Goal: Navigation & Orientation: Find specific page/section

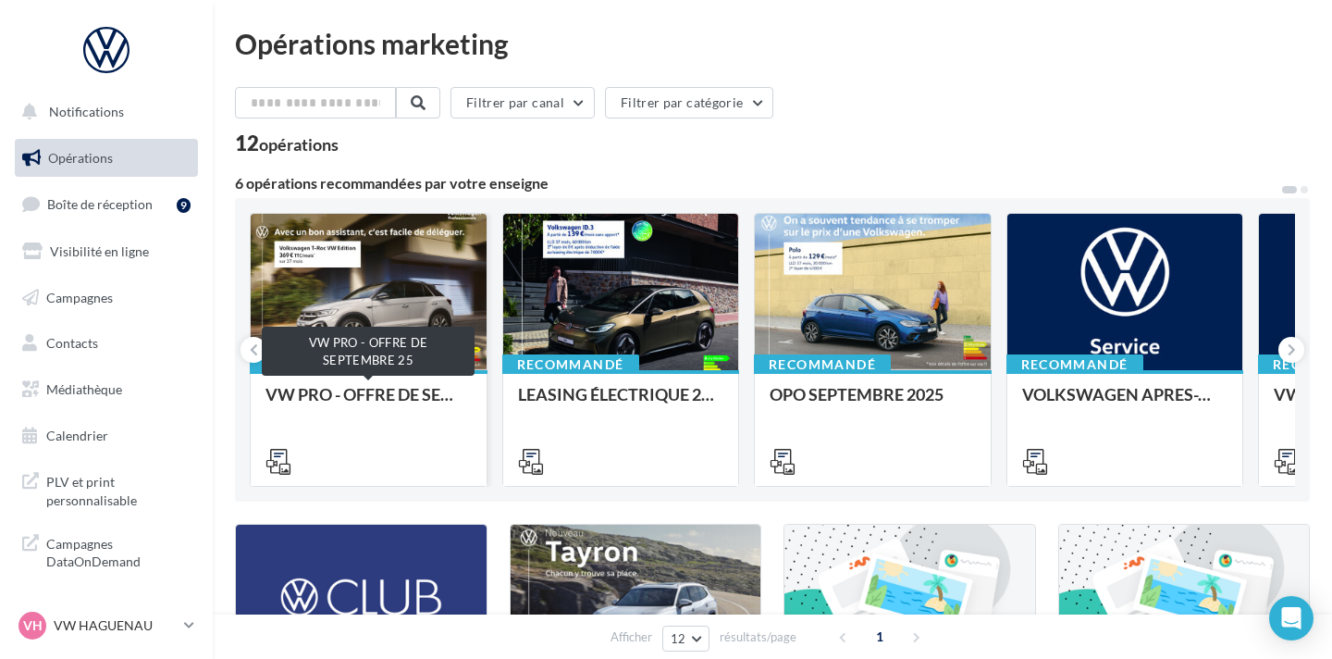
click at [363, 418] on div "VW PRO - OFFRE DE SEPTEMBRE 25" at bounding box center [368, 403] width 206 height 37
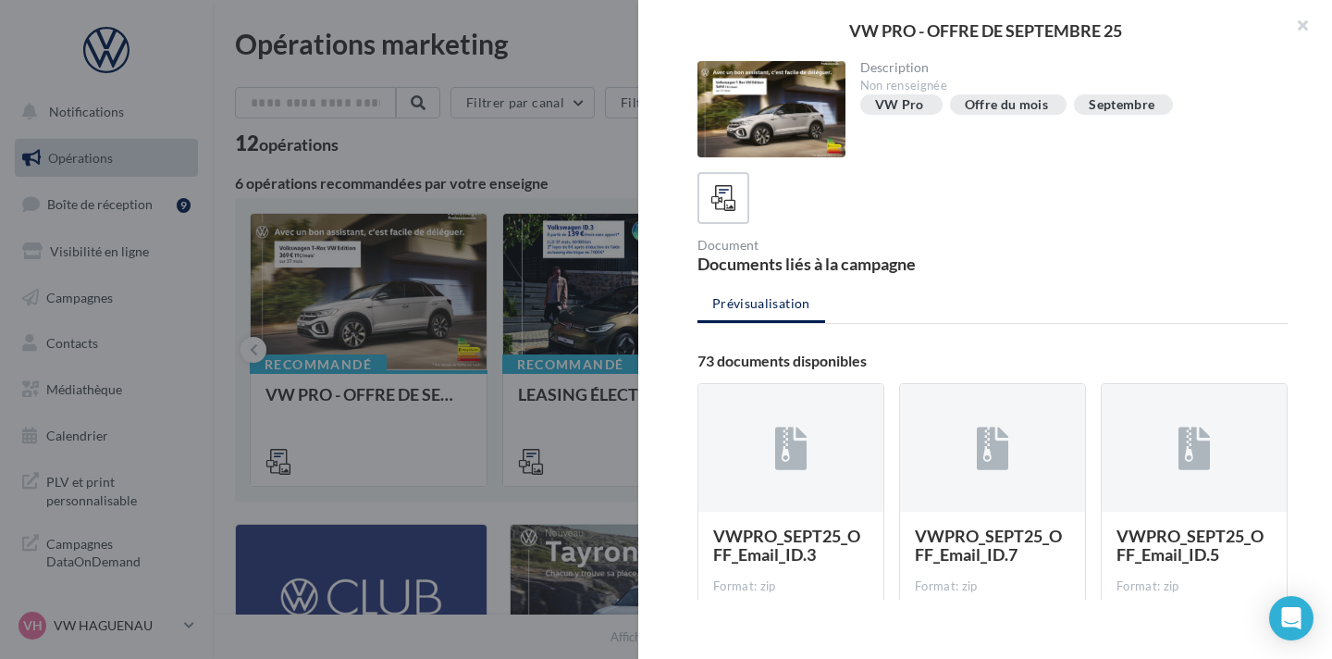
drag, startPoint x: 1305, startPoint y: 19, endPoint x: 1259, endPoint y: 40, distance: 50.5
click at [1305, 19] on button "button" at bounding box center [1295, 27] width 74 height 55
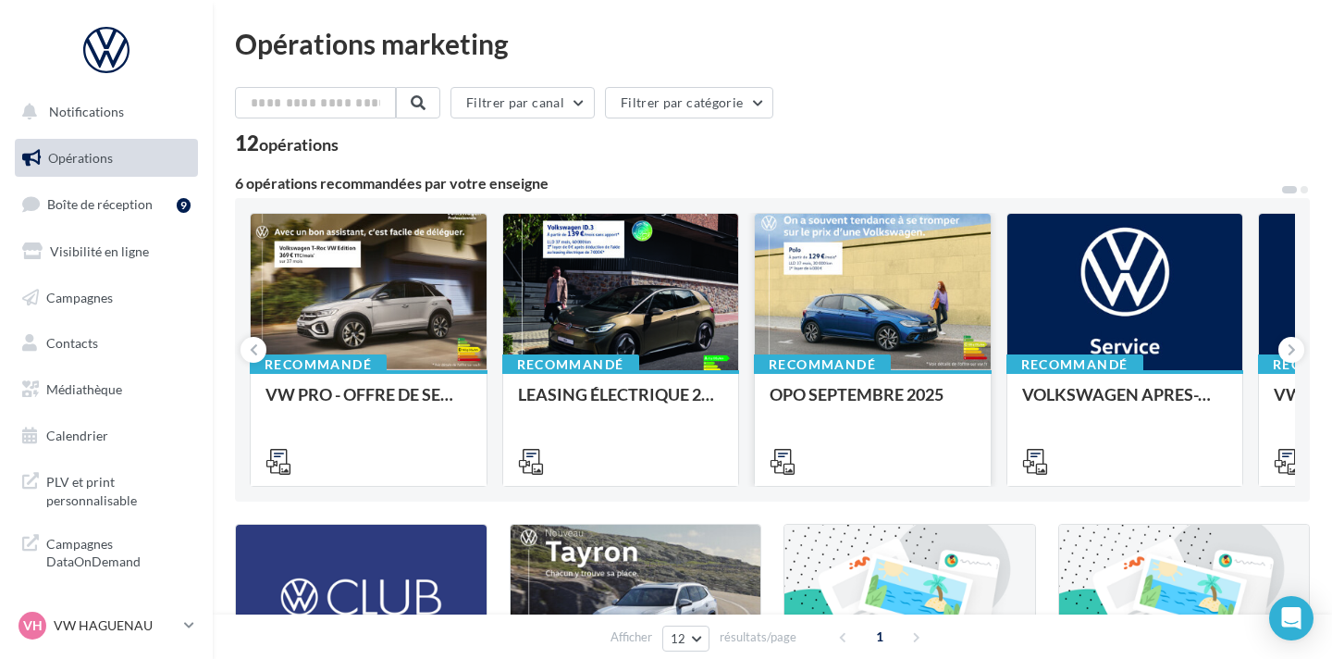
click at [858, 297] on div at bounding box center [873, 293] width 236 height 158
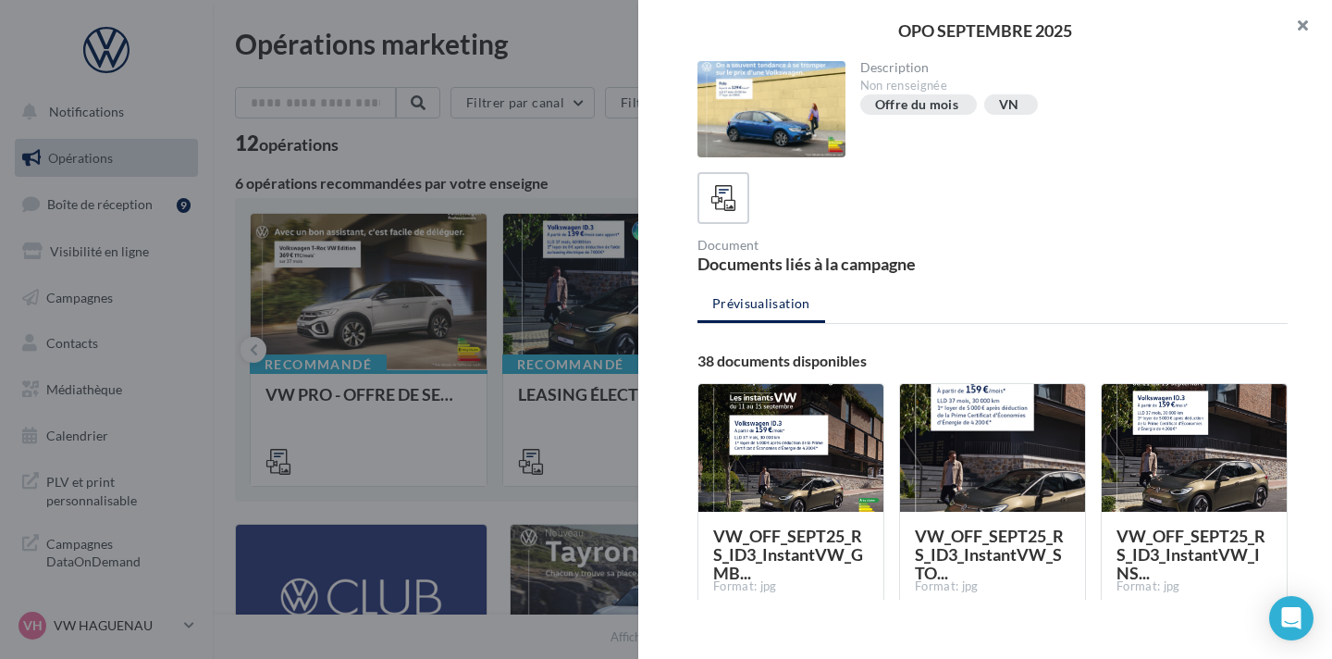
click at [1304, 15] on button "button" at bounding box center [1295, 27] width 74 height 55
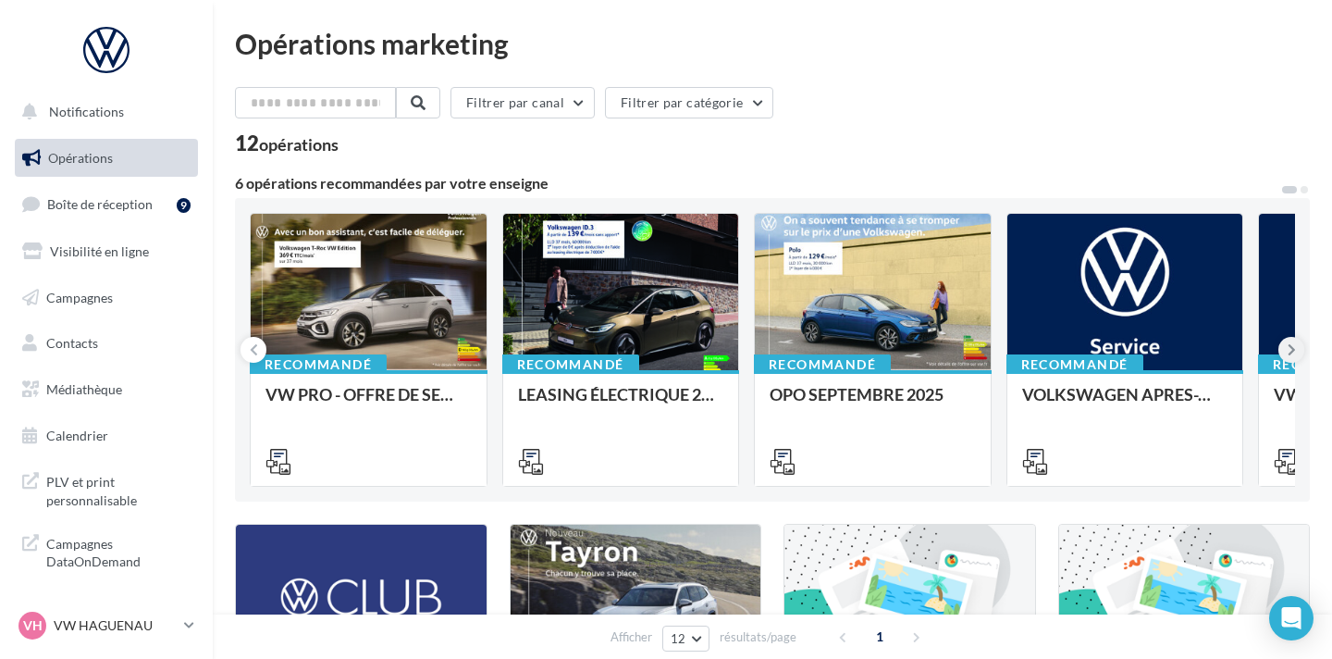
click at [1292, 347] on icon at bounding box center [1292, 349] width 8 height 18
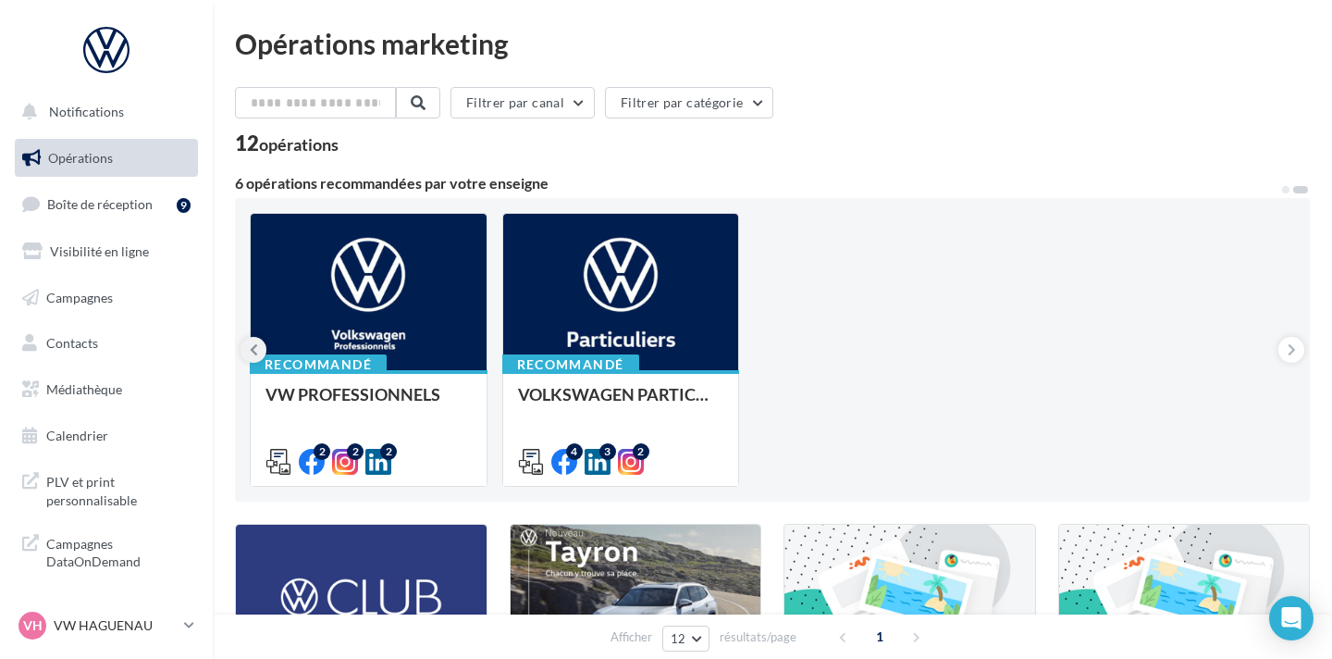
click at [251, 347] on icon at bounding box center [254, 349] width 8 height 18
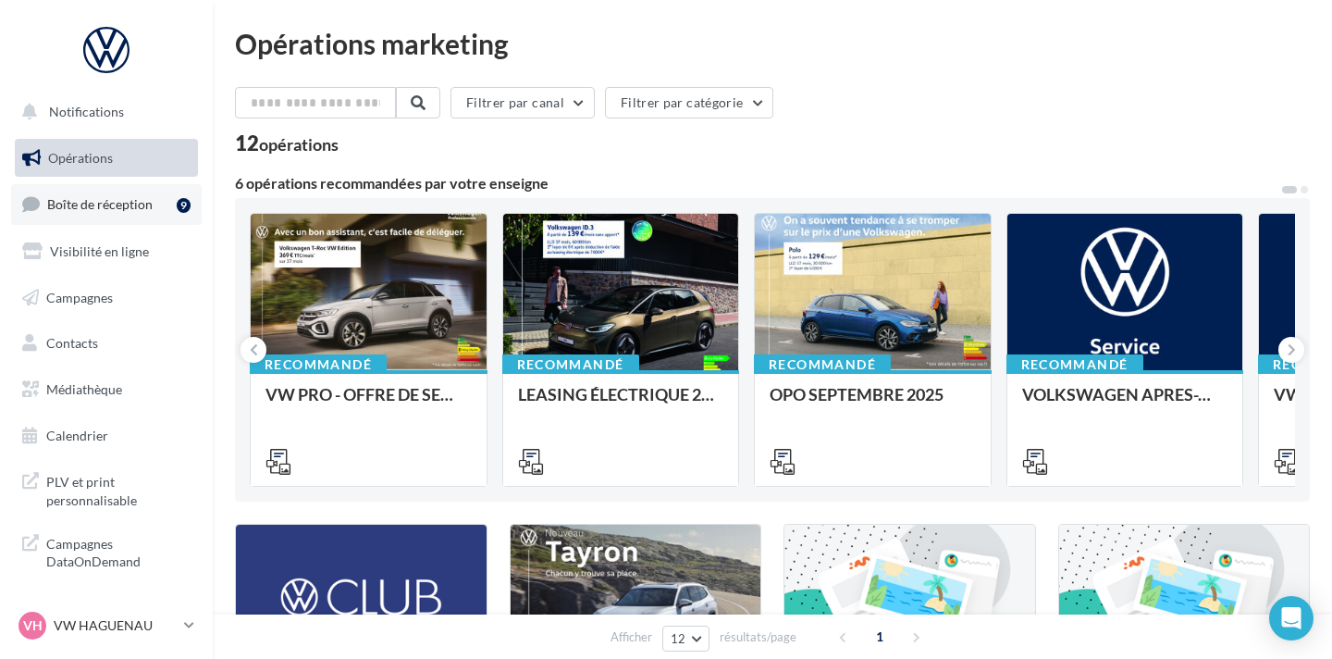
click at [161, 223] on link "Boîte de réception 9" at bounding box center [106, 204] width 191 height 40
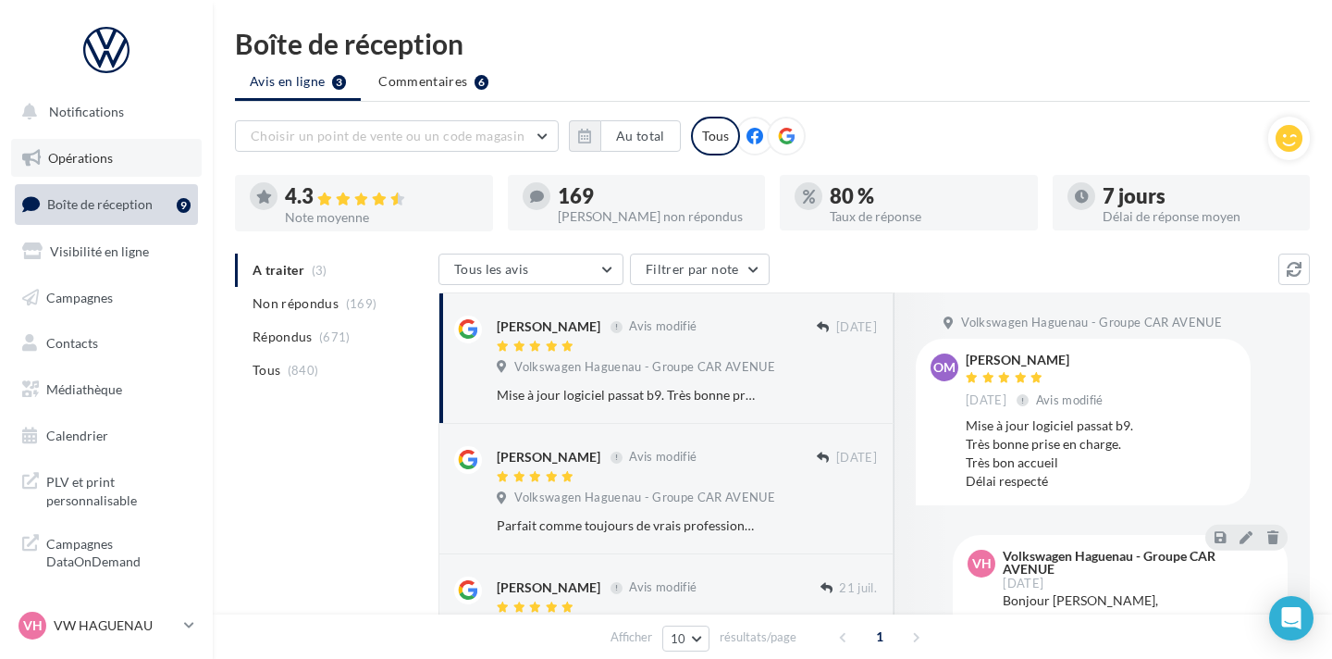
click at [93, 150] on span "Opérations" at bounding box center [80, 158] width 65 height 16
